Goal: Information Seeking & Learning: Learn about a topic

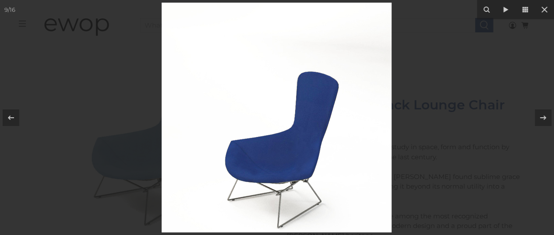
scroll to position [1790, 0]
click at [540, 115] on icon at bounding box center [543, 118] width 11 height 11
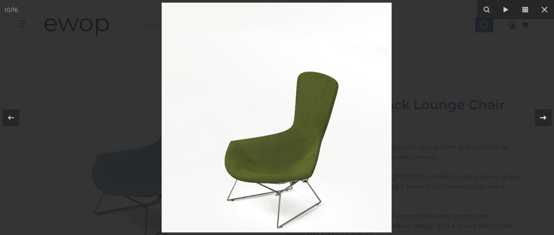
click at [541, 115] on icon at bounding box center [543, 118] width 11 height 11
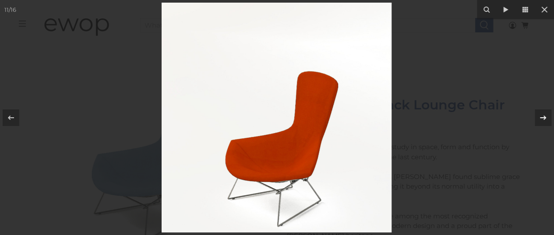
click at [541, 115] on icon at bounding box center [543, 118] width 11 height 11
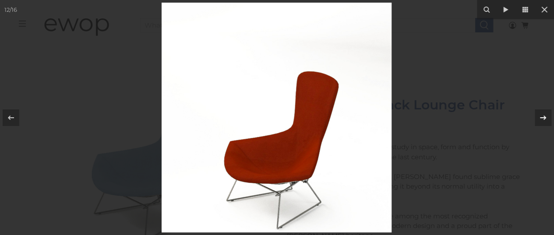
click at [541, 115] on icon at bounding box center [543, 118] width 11 height 11
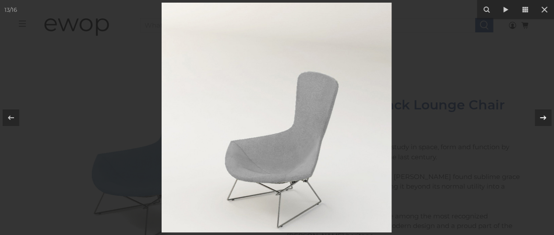
click at [540, 114] on icon at bounding box center [543, 118] width 11 height 11
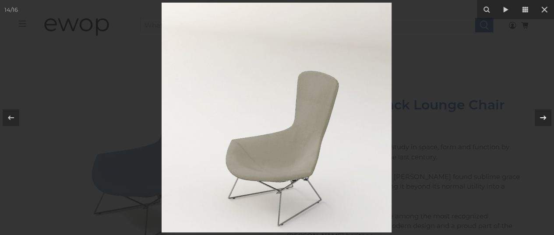
click at [540, 114] on icon at bounding box center [543, 118] width 11 height 11
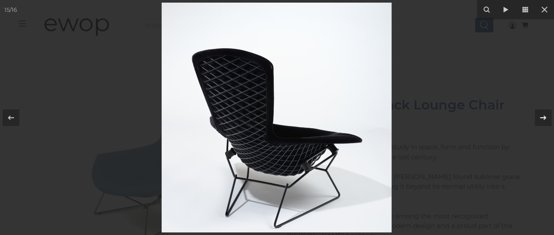
click at [538, 113] on icon at bounding box center [543, 118] width 11 height 11
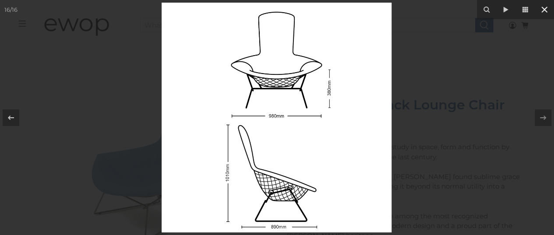
click at [540, 9] on icon at bounding box center [544, 9] width 11 height 11
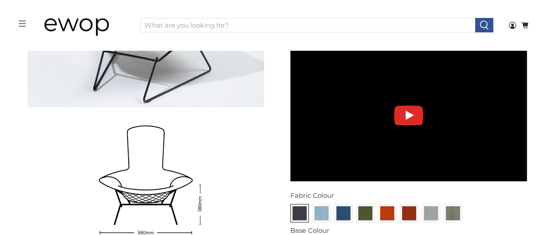
scroll to position [3524, 0]
